Goal: Task Accomplishment & Management: Use online tool/utility

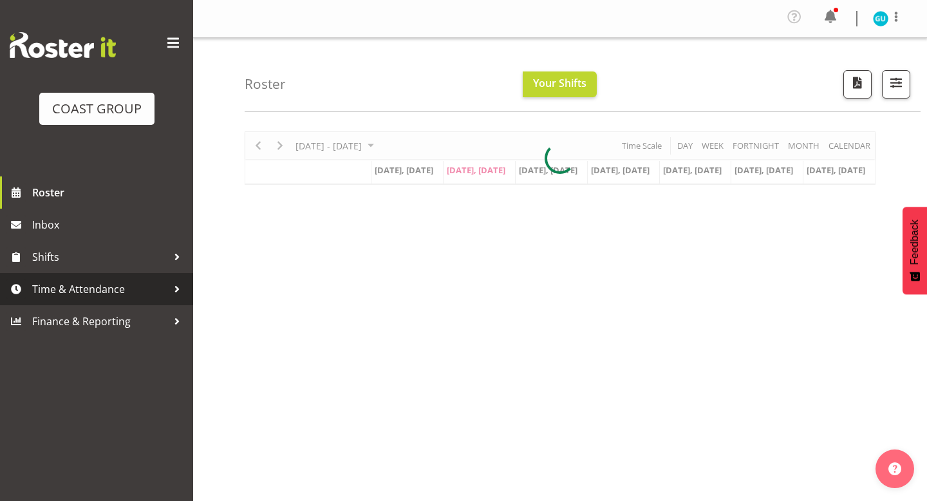
click at [82, 289] on span "Time & Attendance" at bounding box center [99, 288] width 135 height 19
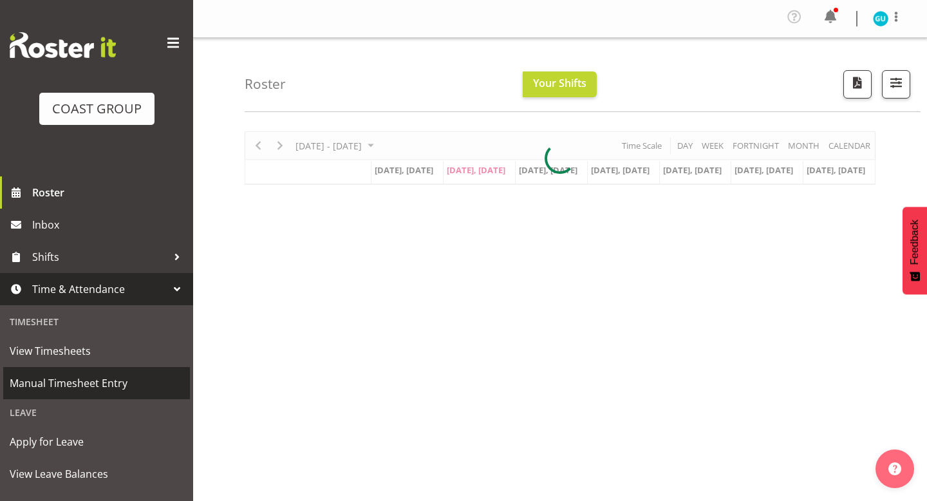
click at [66, 380] on span "Manual Timesheet Entry" at bounding box center [97, 382] width 174 height 19
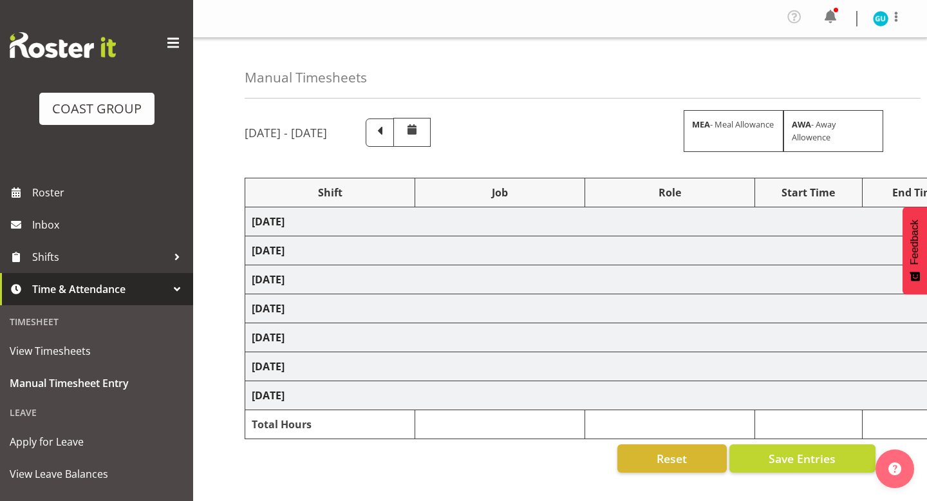
select select "81509"
select select "9202"
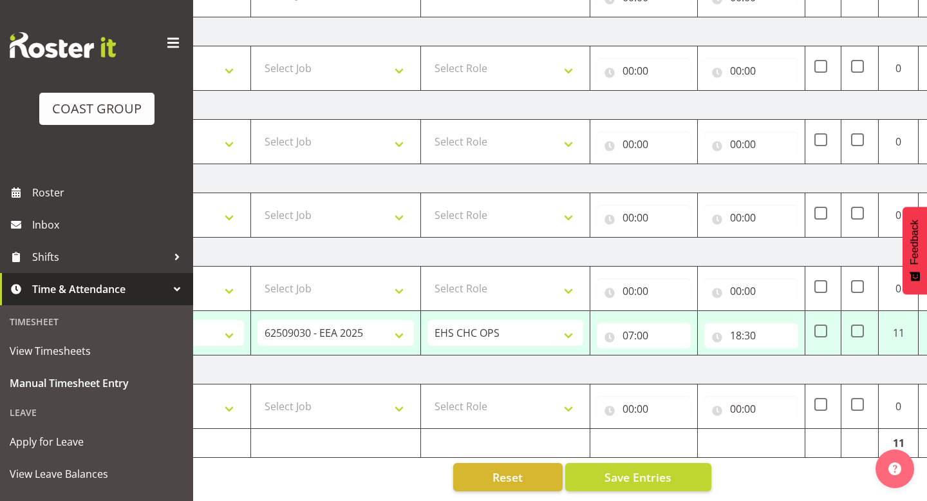
scroll to position [0, 219]
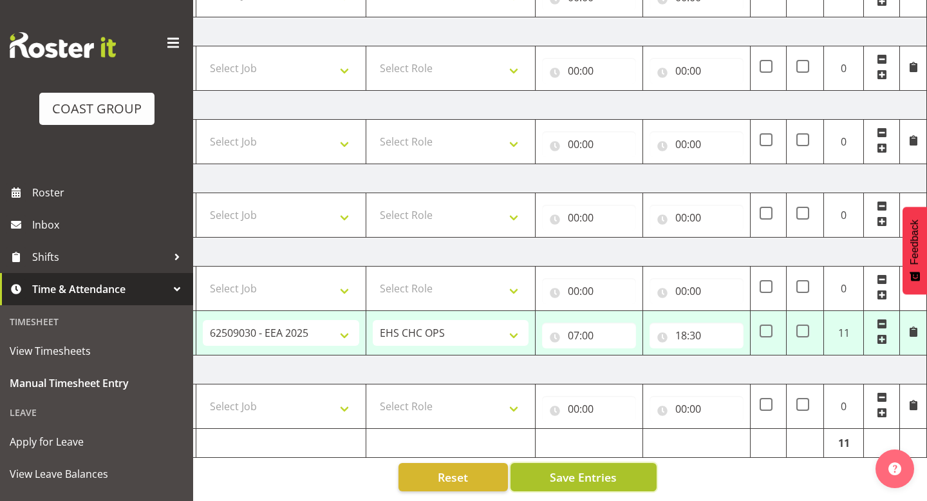
click at [590, 477] on span "Save Entries" at bounding box center [583, 477] width 67 height 17
select select "81509"
select select "9202"
type input "07:00"
type input "18:30"
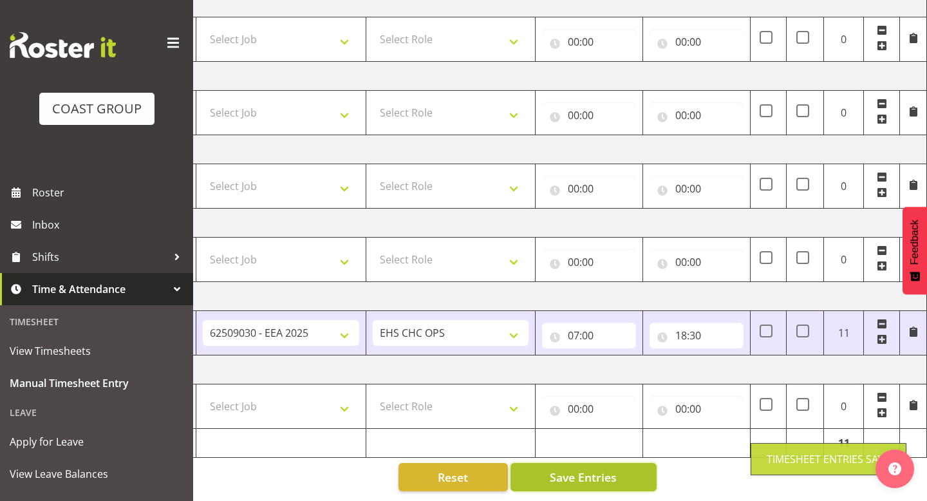
scroll to position [292, 0]
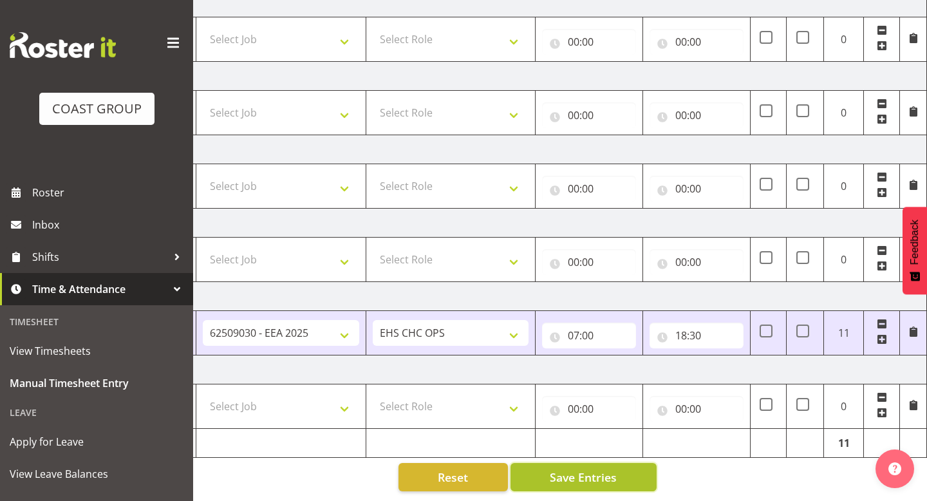
click at [590, 477] on span "Save Entries" at bounding box center [583, 477] width 67 height 17
